Goal: Browse casually: Explore the website without a specific task or goal

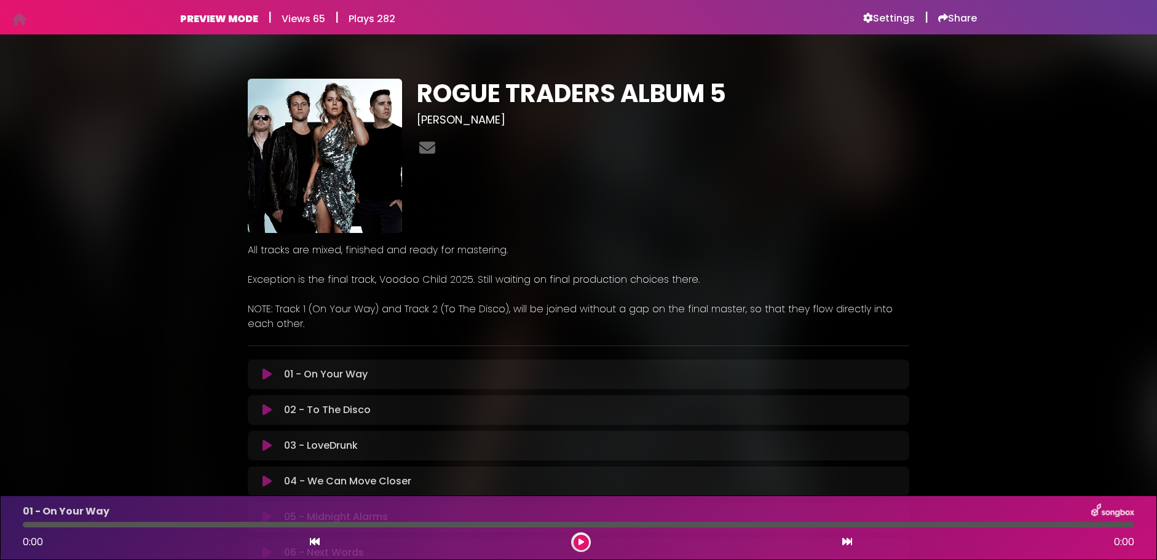
scroll to position [8, 0]
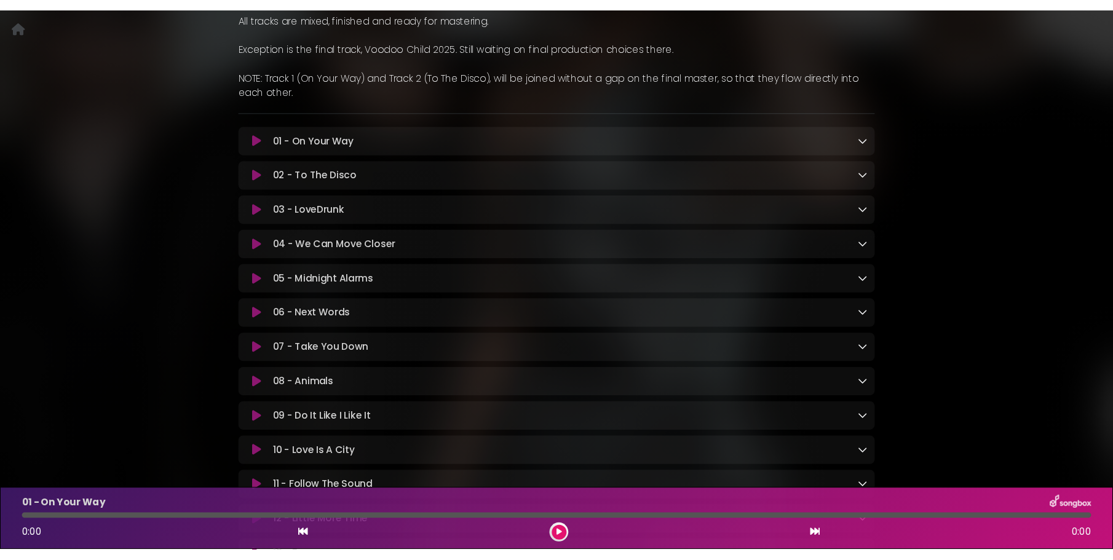
scroll to position [280, 0]
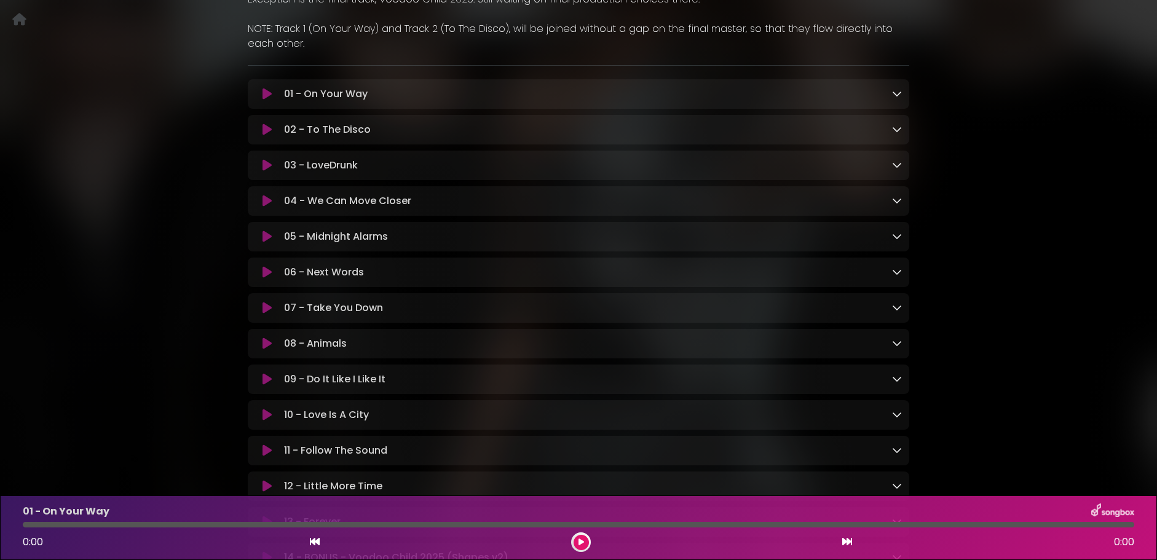
click at [896, 277] on icon at bounding box center [897, 272] width 10 height 10
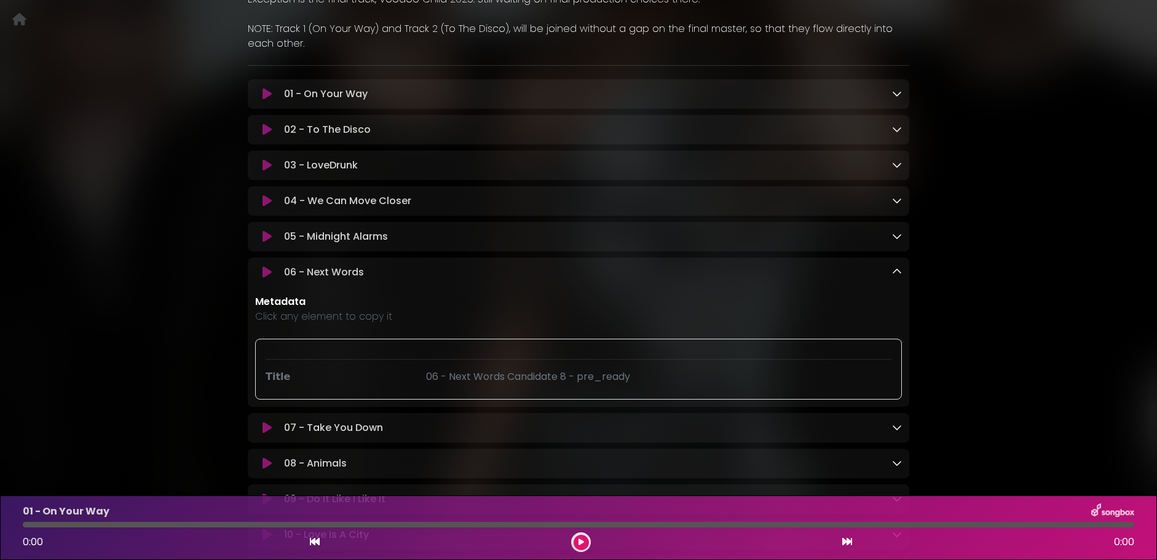
click at [896, 277] on icon at bounding box center [897, 272] width 10 height 10
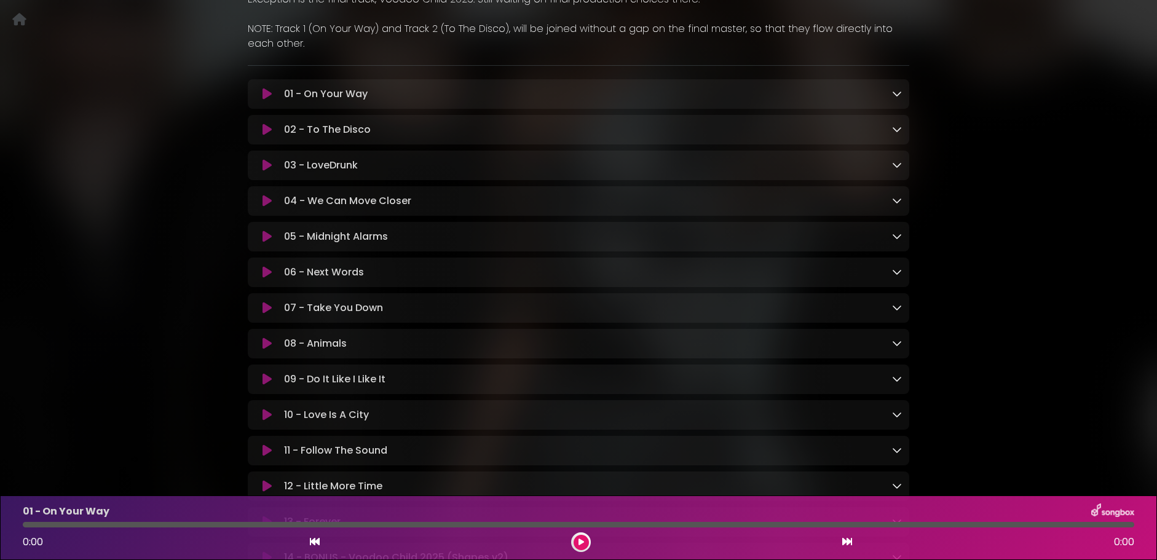
click at [899, 241] on icon at bounding box center [897, 236] width 10 height 10
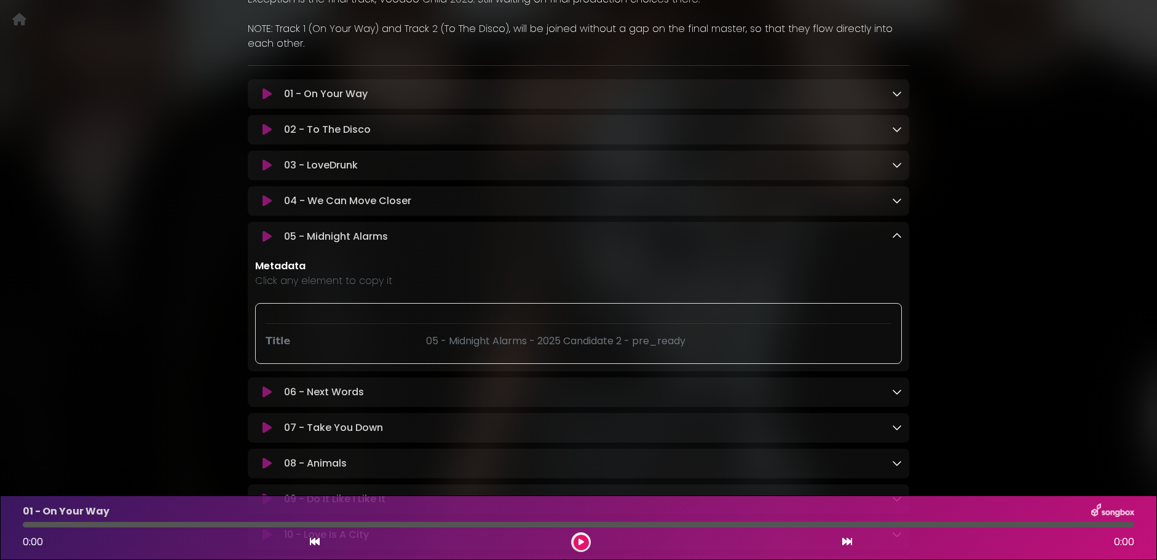
click at [899, 241] on icon at bounding box center [897, 236] width 10 height 10
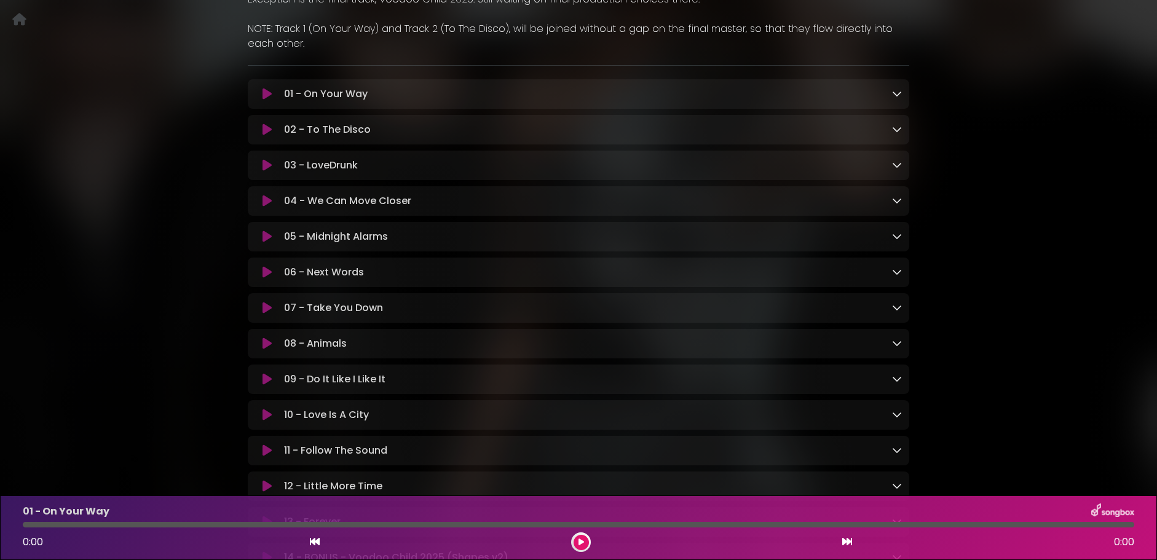
click at [896, 205] on icon at bounding box center [897, 200] width 10 height 10
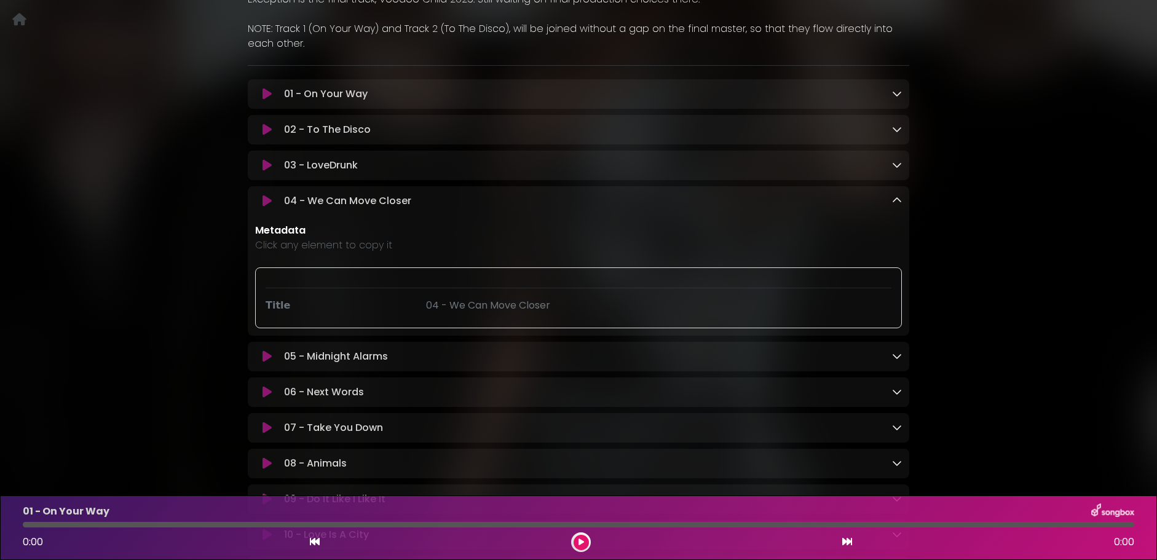
click at [896, 205] on icon at bounding box center [897, 200] width 10 height 10
